Goal: Find specific page/section: Find specific page/section

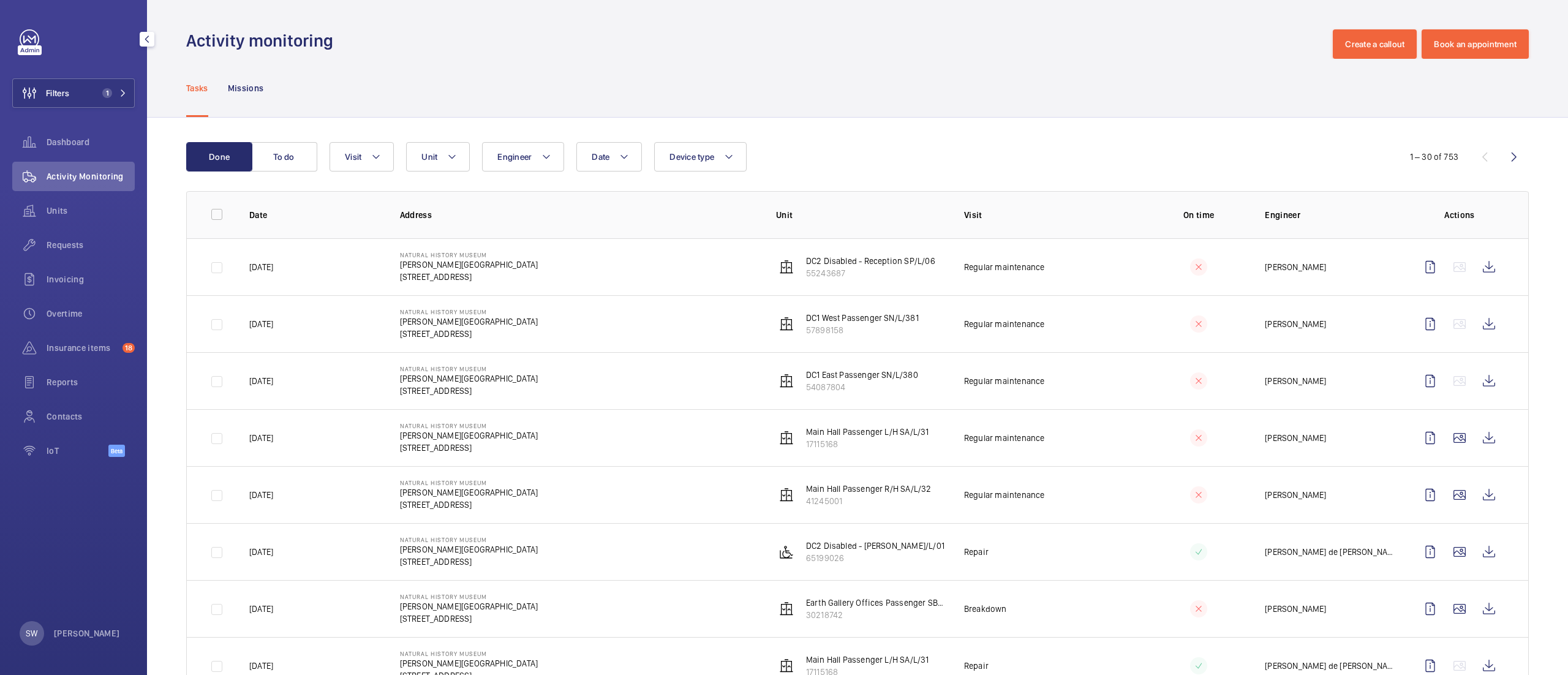
scroll to position [352, 0]
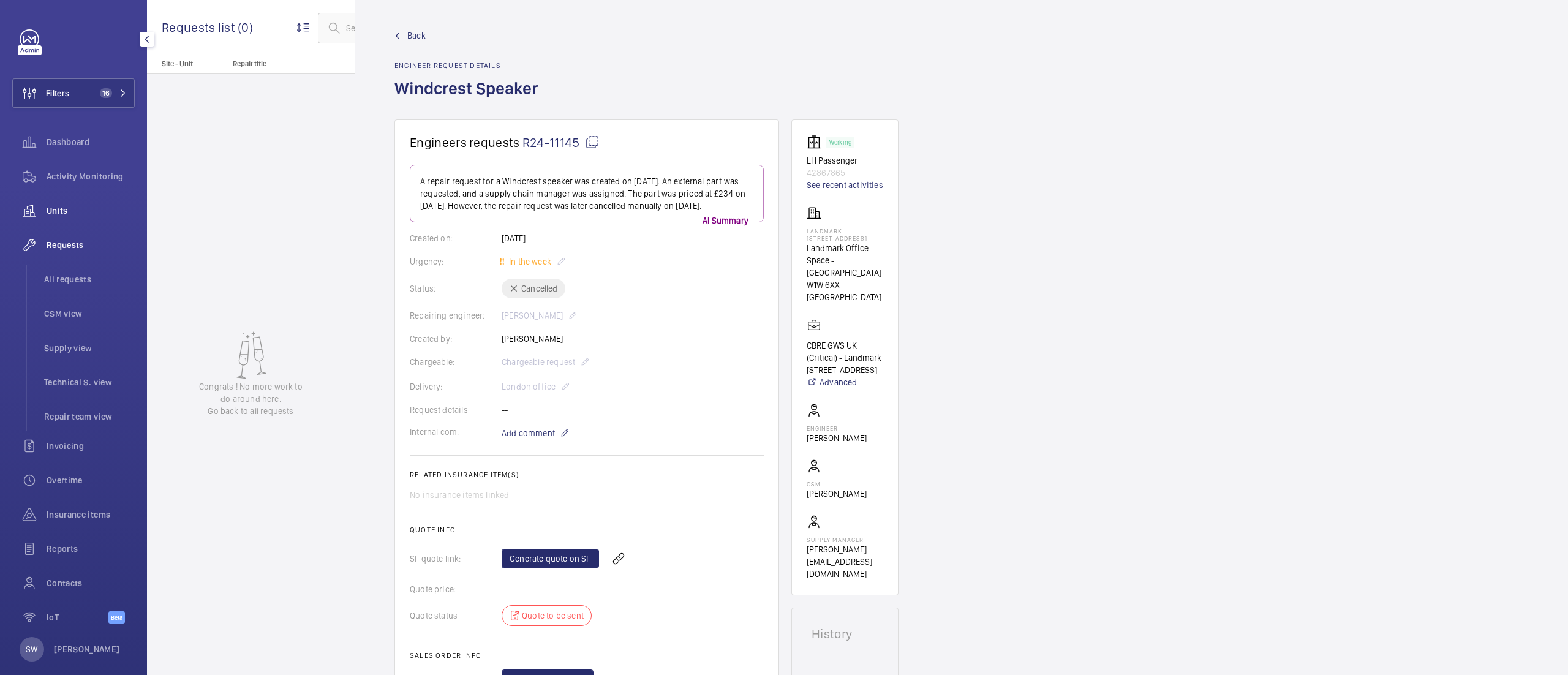
click at [76, 215] on span "Units" at bounding box center [90, 211] width 88 height 12
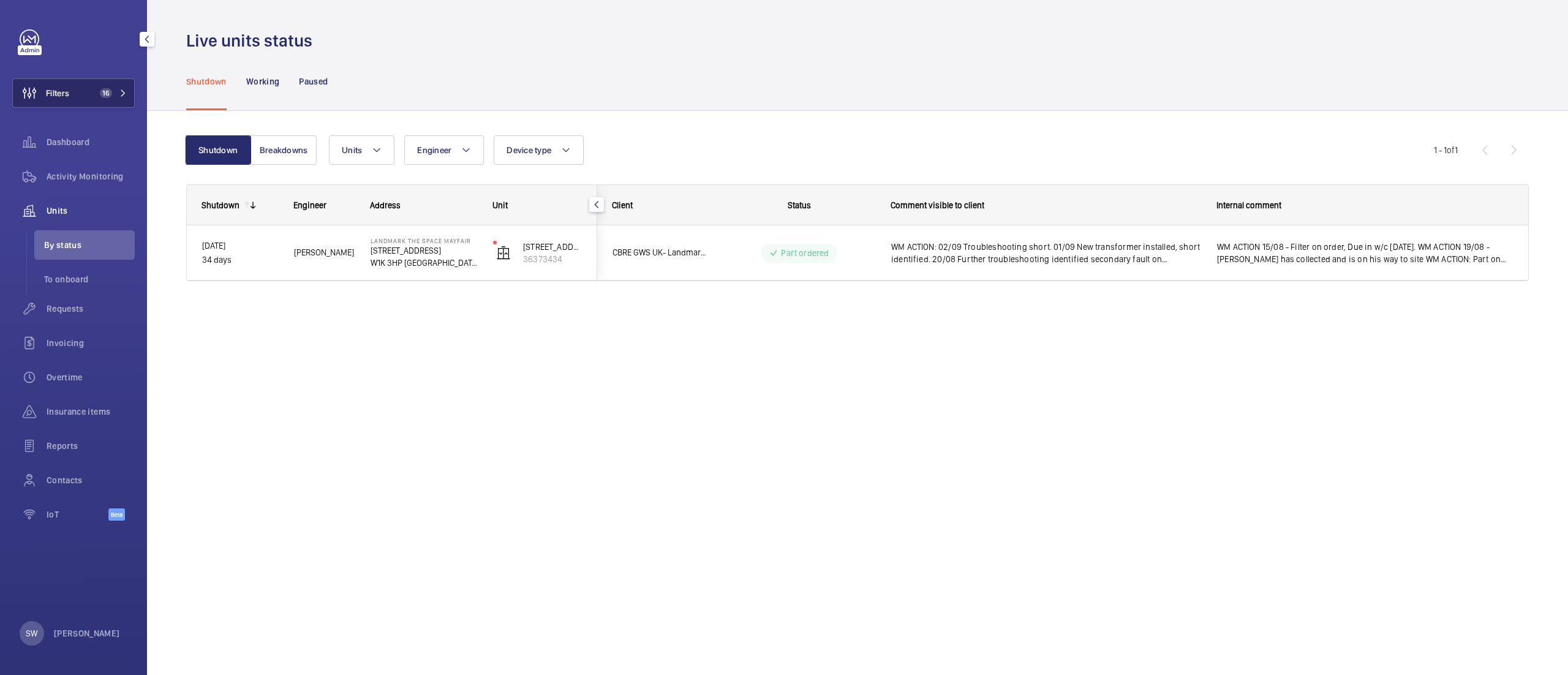
click at [105, 99] on button "Filters 16" at bounding box center [73, 94] width 122 height 30
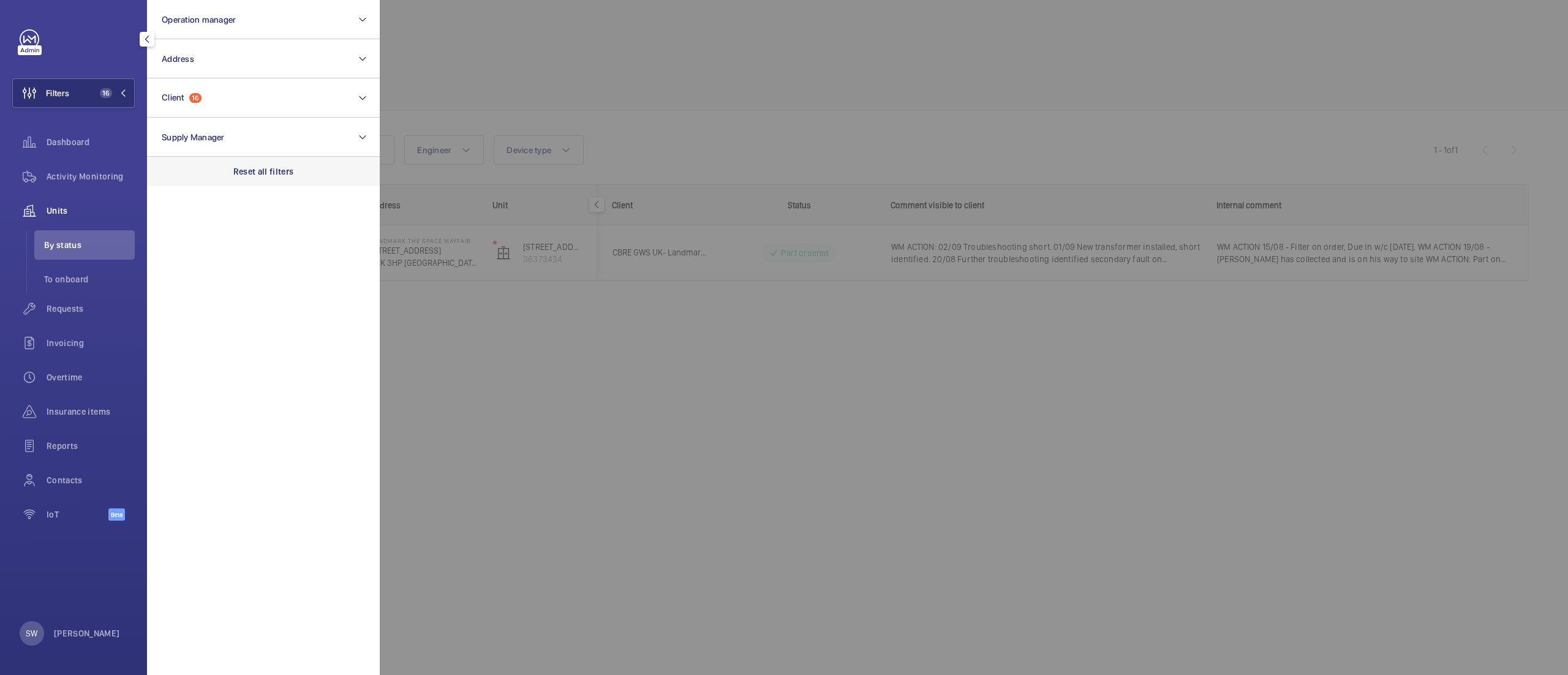
click at [269, 165] on p "Reset all filters" at bounding box center [263, 171] width 60 height 12
click at [260, 100] on button "Client" at bounding box center [263, 98] width 233 height 39
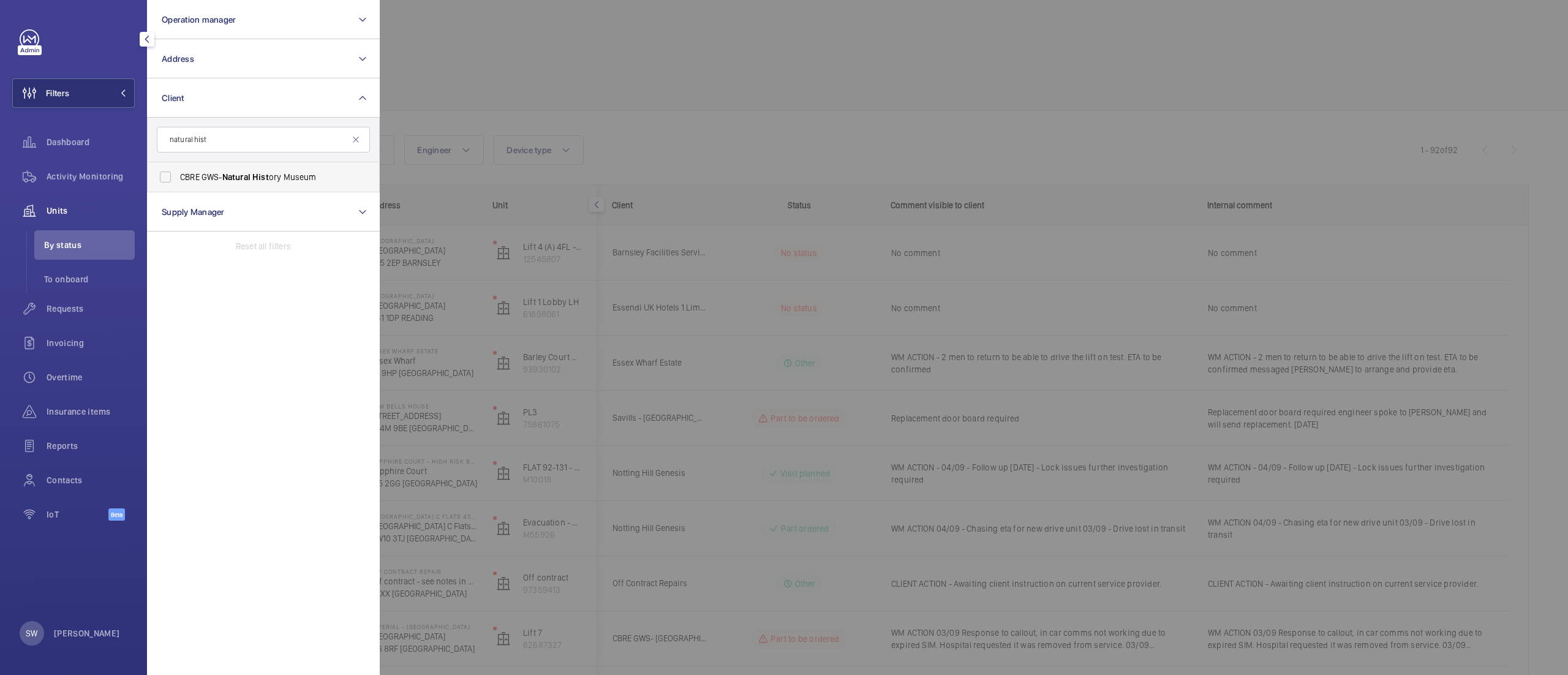
type input "natural hist"
click at [285, 180] on span "CBRE GWS- Natural Hist ory Museum" at bounding box center [264, 177] width 169 height 12
click at [178, 180] on input "CBRE GWS- Natural Hist ory Museum" at bounding box center [165, 177] width 24 height 24
click at [250, 176] on span "Natural" at bounding box center [236, 177] width 28 height 10
click at [178, 176] on input "CBRE GWS- Natural Hist ory Museum" at bounding box center [165, 177] width 24 height 24
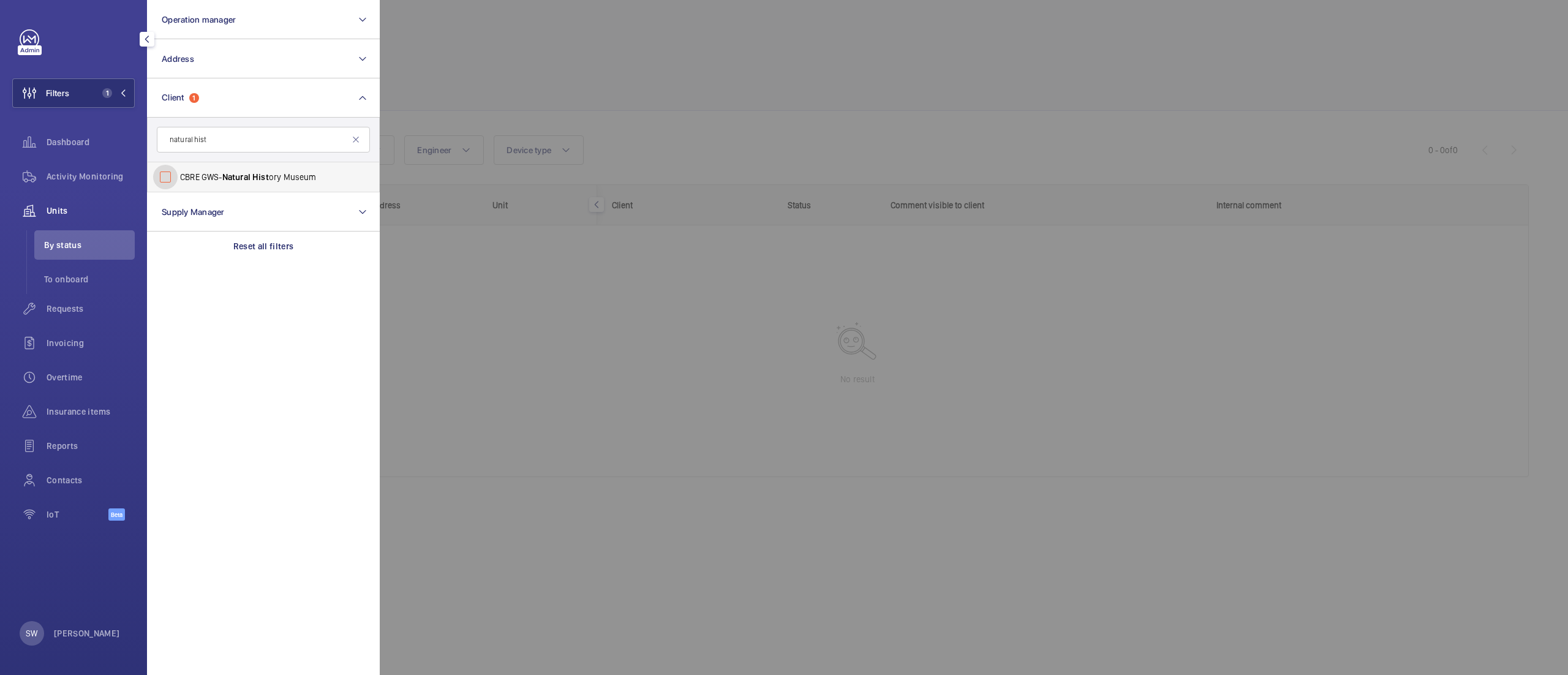
checkbox input "false"
click at [226, 146] on input "natural hist" at bounding box center [263, 139] width 213 height 25
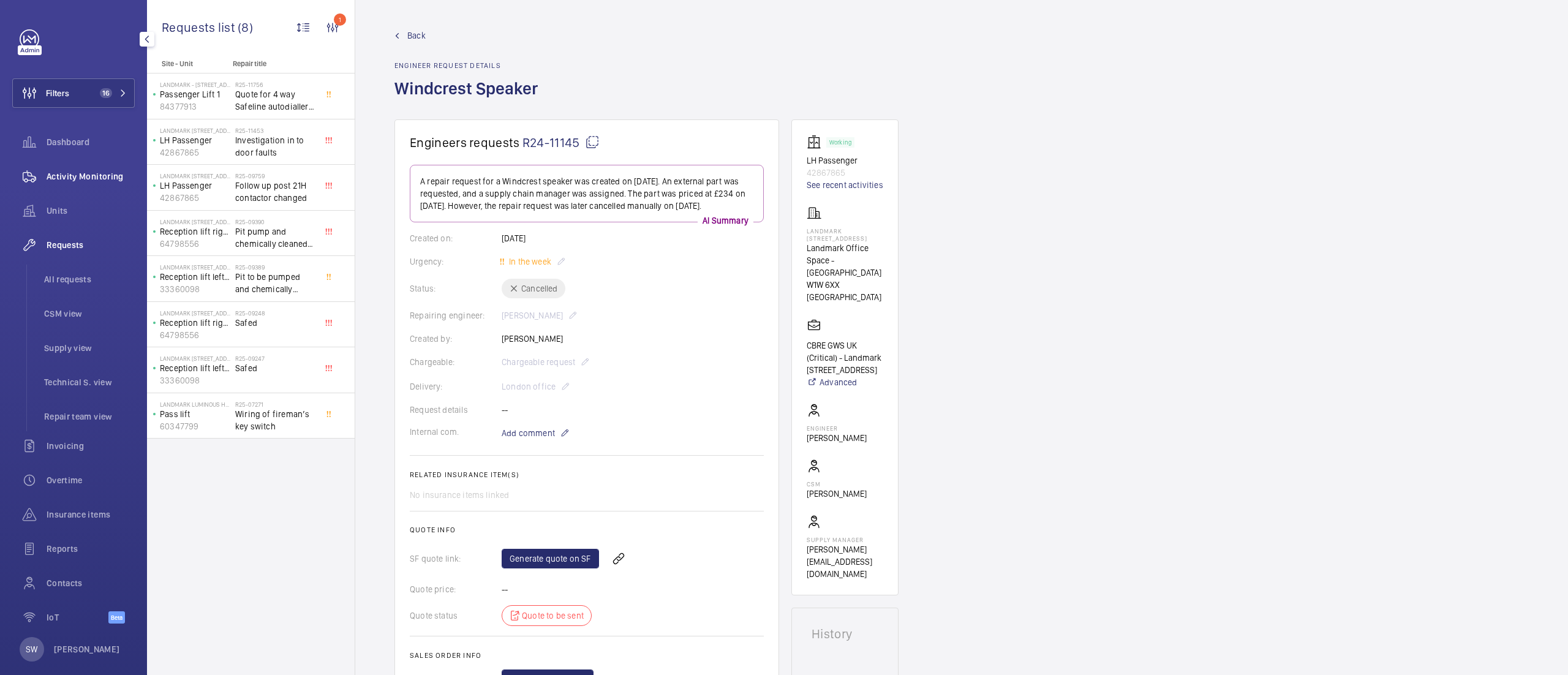
click at [79, 173] on span "Activity Monitoring" at bounding box center [90, 177] width 88 height 12
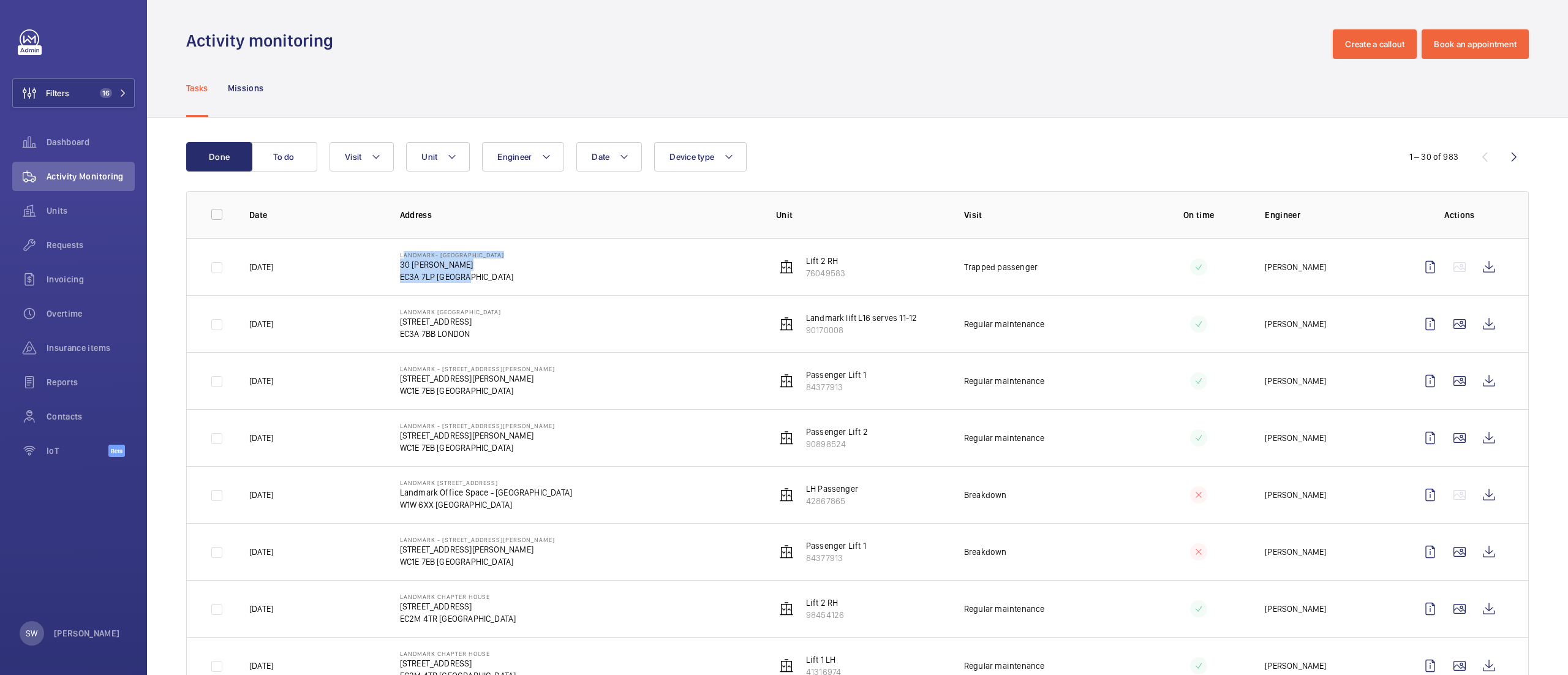
drag, startPoint x: 394, startPoint y: 254, endPoint x: 500, endPoint y: 271, distance: 107.4
click at [500, 271] on td "Landmark- Irongate House 30 Dukes Pl EC3A 7LP LONDON" at bounding box center [568, 266] width 376 height 57
